Goal: Navigation & Orientation: Find specific page/section

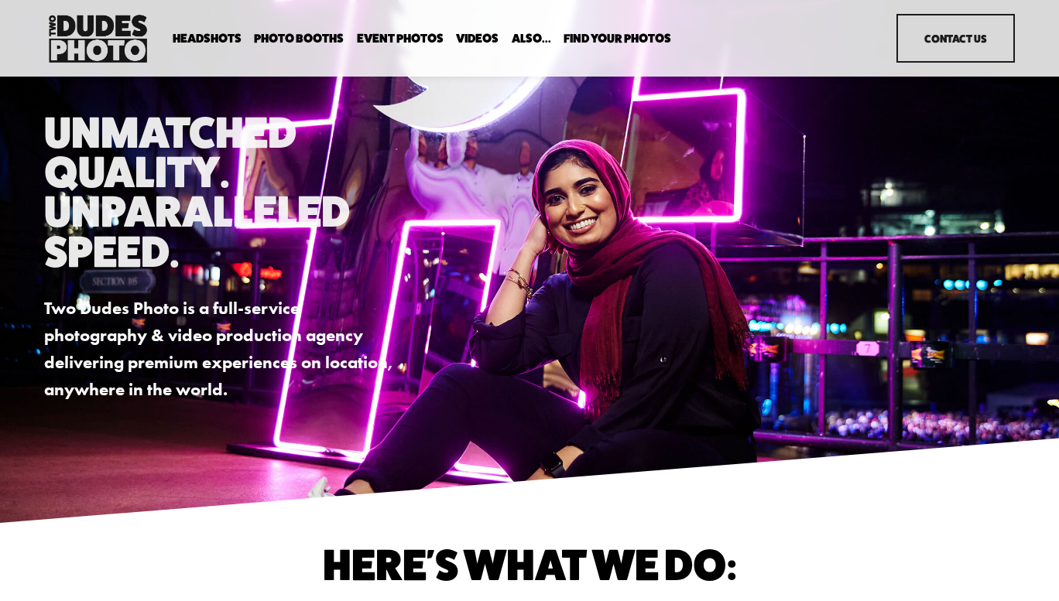
click at [0, 0] on span "Expo Headshots" at bounding box center [0, 0] width 0 height 0
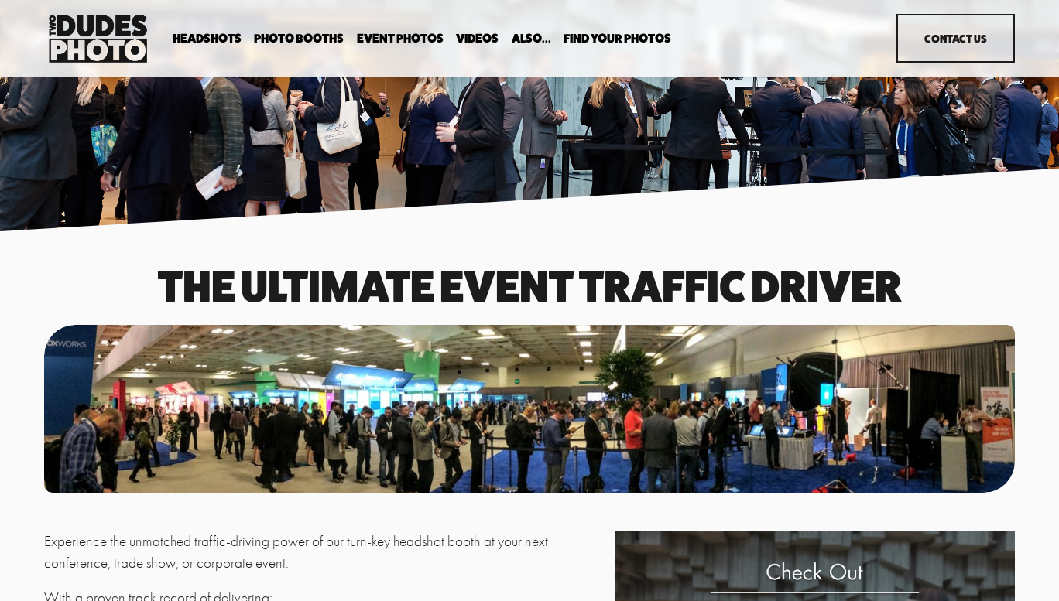
drag, startPoint x: 0, startPoint y: 0, endPoint x: 238, endPoint y: 337, distance: 413.1
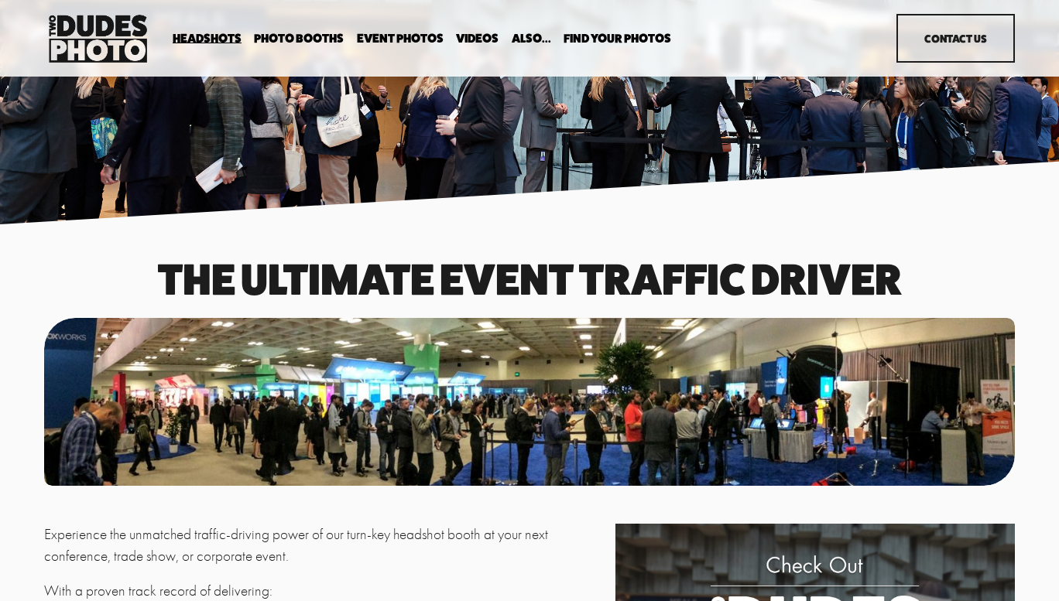
click at [84, 286] on h1 "The Ultimate event traffic driver" at bounding box center [529, 278] width 970 height 39
